Goal: Use online tool/utility: Utilize a website feature to perform a specific function

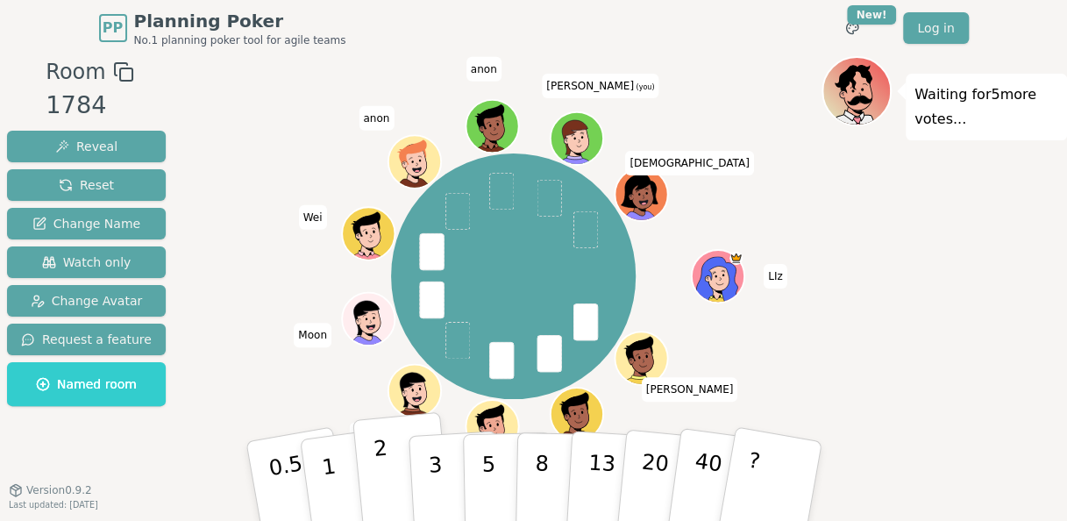
click at [372, 463] on button "2" at bounding box center [401, 481] width 100 height 139
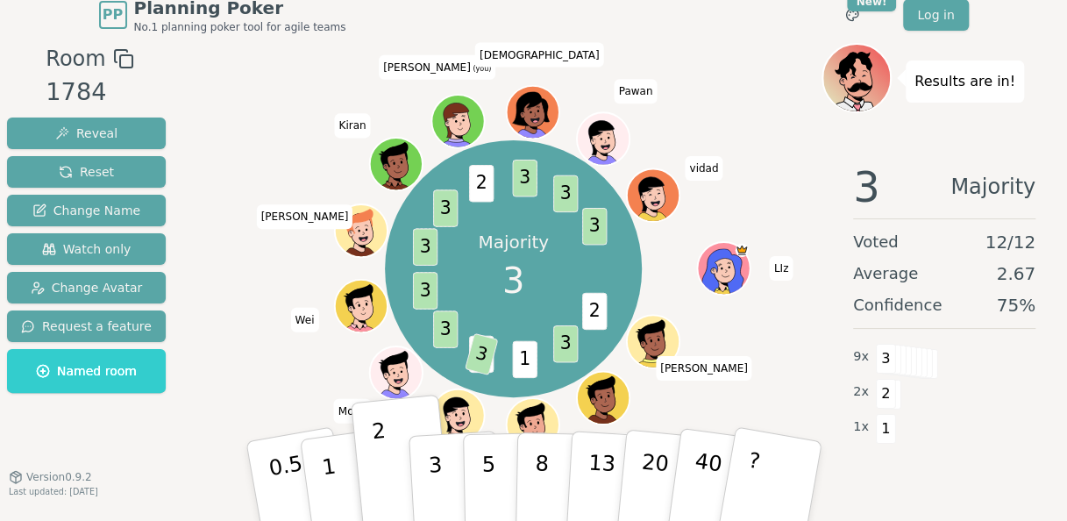
scroll to position [18, 0]
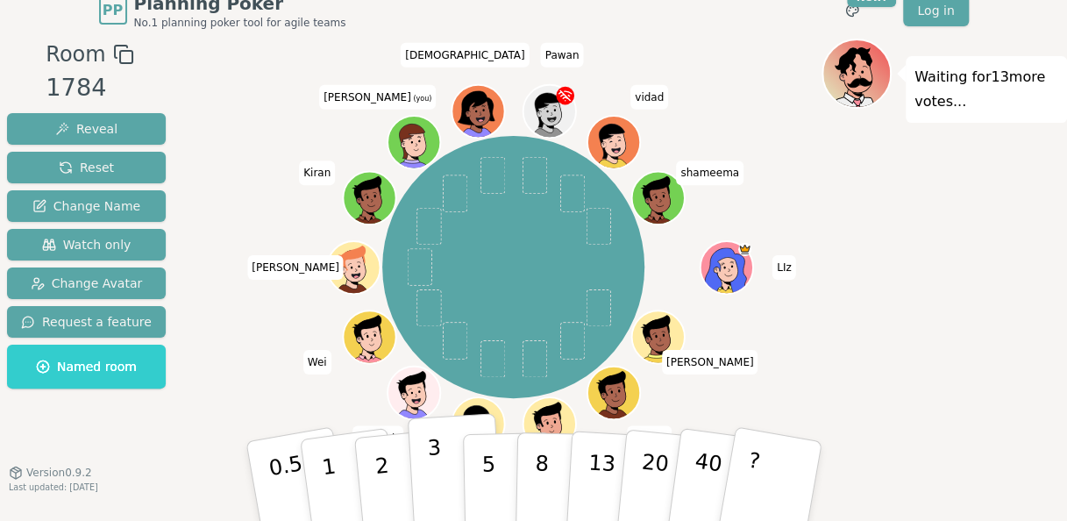
click at [451, 466] on button "3" at bounding box center [455, 481] width 96 height 137
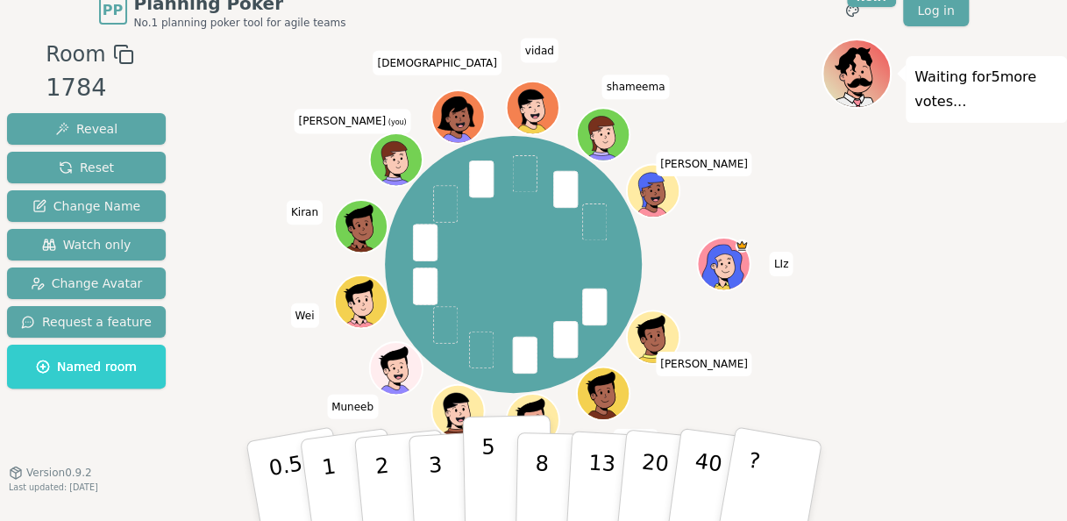
click at [500, 451] on button "5" at bounding box center [507, 481] width 90 height 133
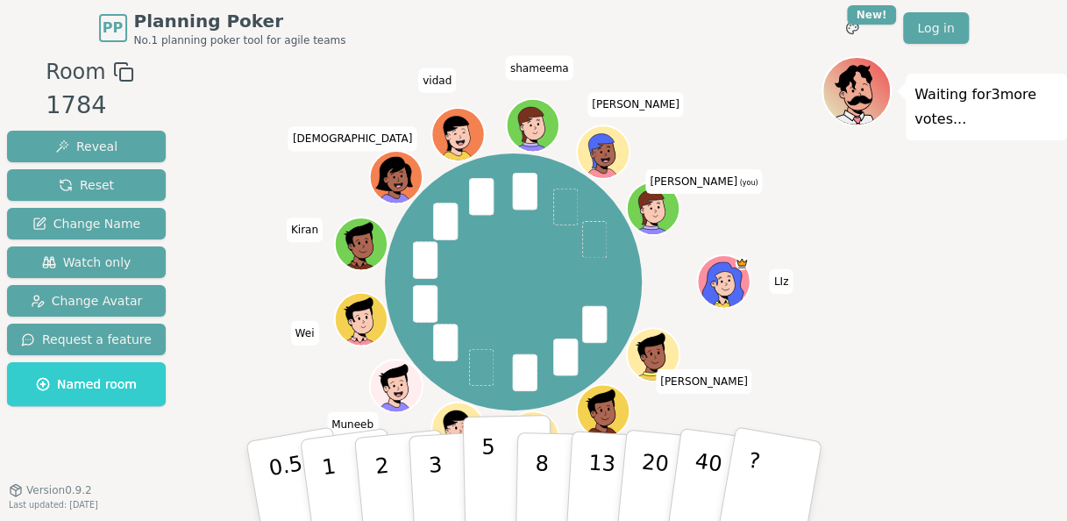
click at [486, 458] on p "5" at bounding box center [487, 481] width 15 height 95
